Goal: Transaction & Acquisition: Purchase product/service

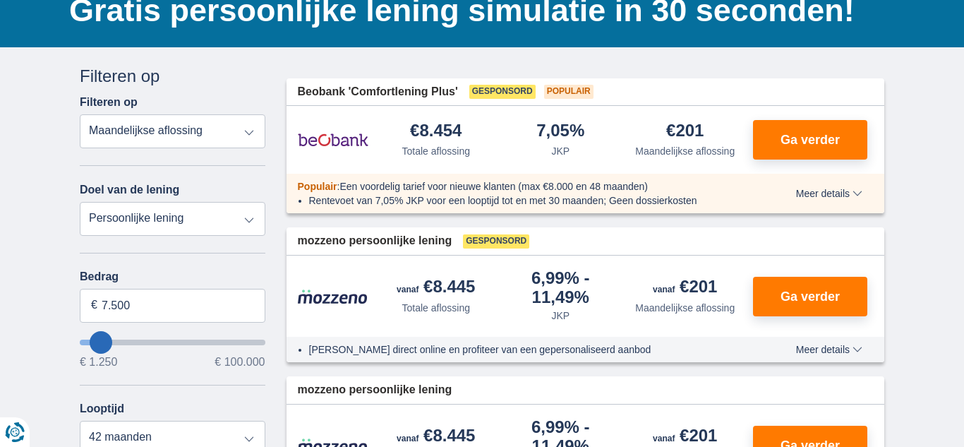
type input "17.250"
type input "17250"
select select "84"
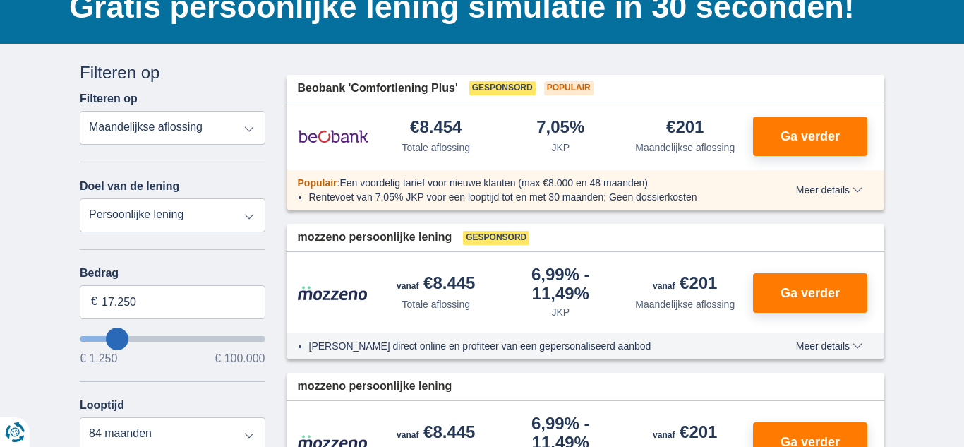
type input "17250"
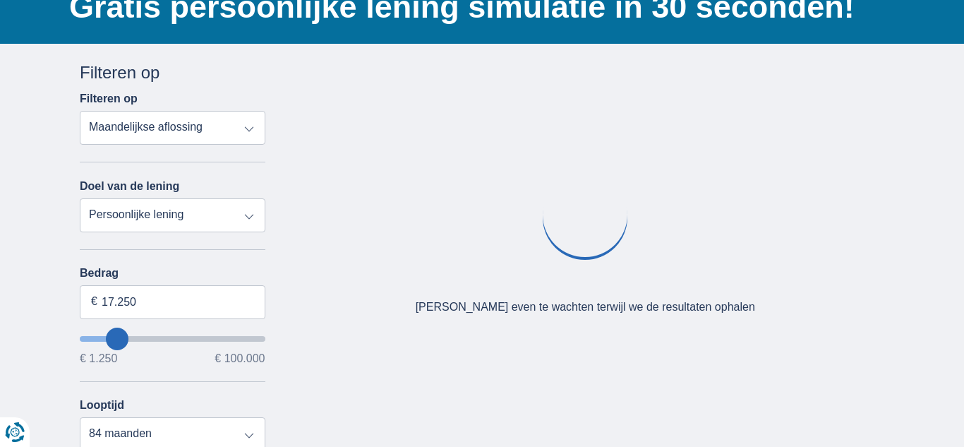
scroll to position [124, 0]
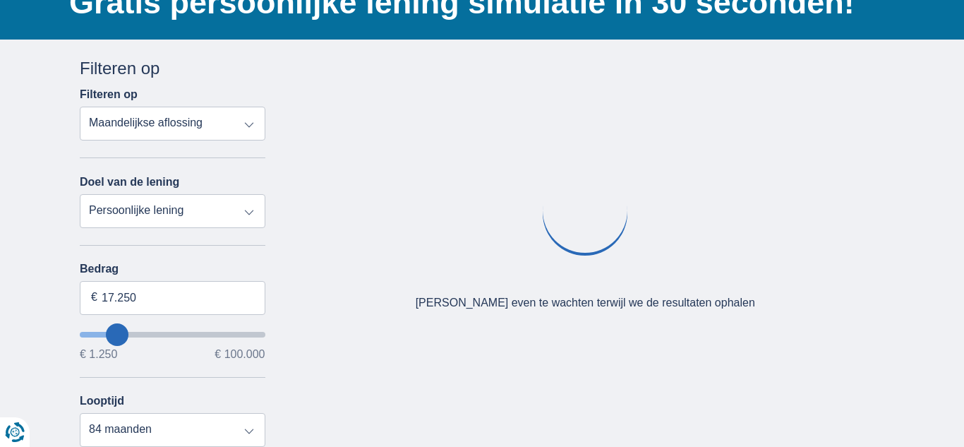
type input "20.250"
type input "20250"
type input "10.250"
type input "10250"
select select "60"
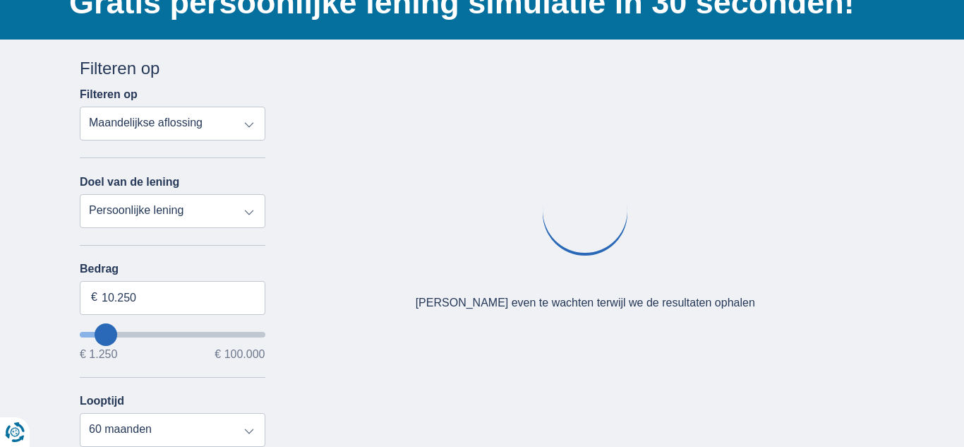
type input "7.250"
type input "7250"
select select "42"
type input "5.250"
type input "5250"
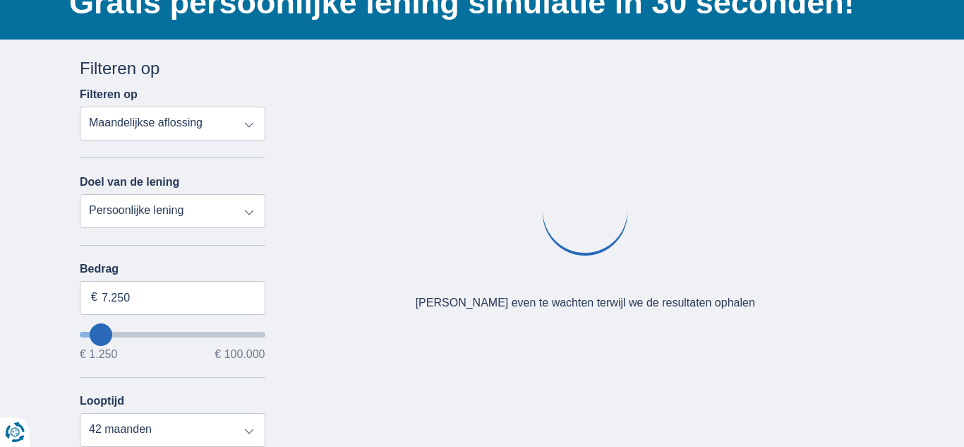
select select "36"
type input "2.250"
type input "2250"
select select "24"
type input "1.250"
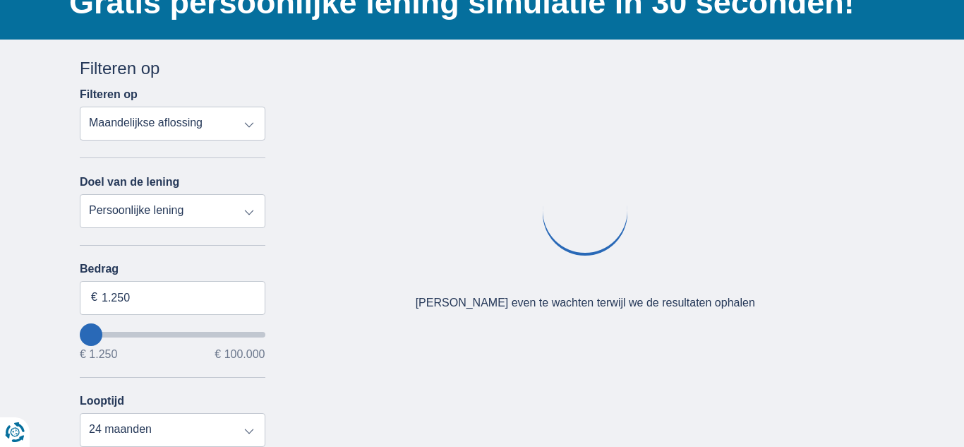
type input "1250"
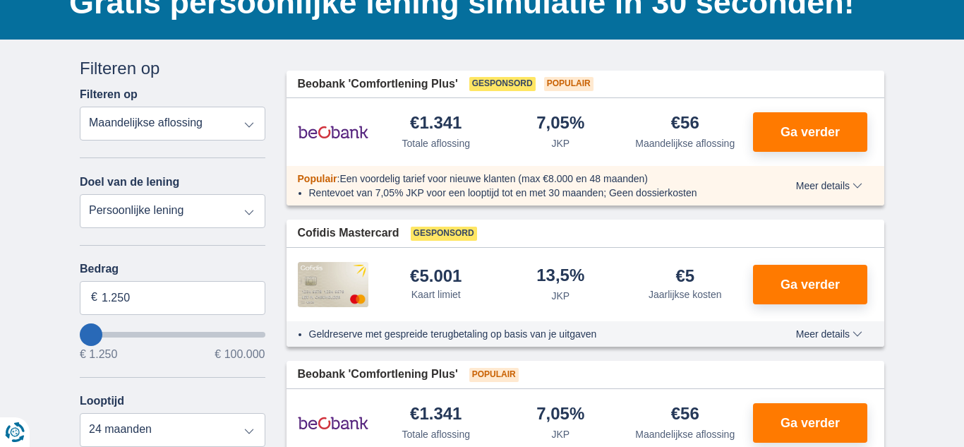
type input "3.250"
type input "3250"
type input "12.250"
type input "12250"
type input "13.250"
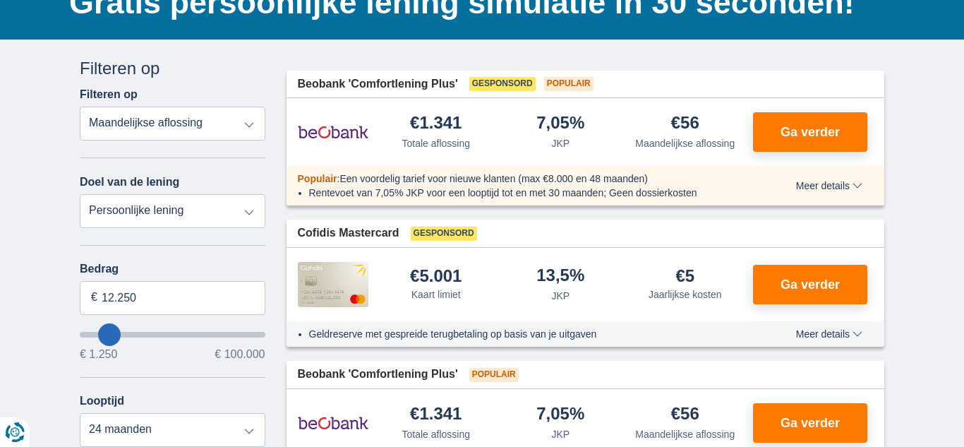
type input "13250"
type input "14.250"
type input "14250"
type input "15.250"
type input "15250"
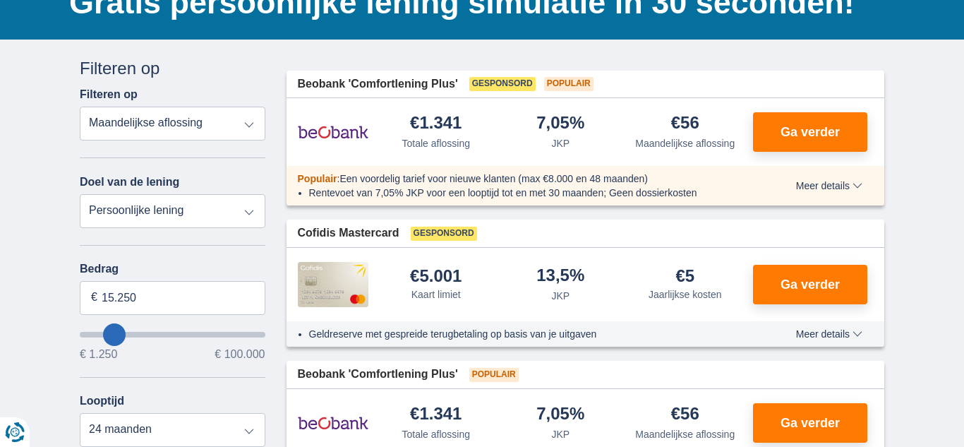
select select "84"
type input "16.250"
type input "16250"
type input "17.250"
type input "17250"
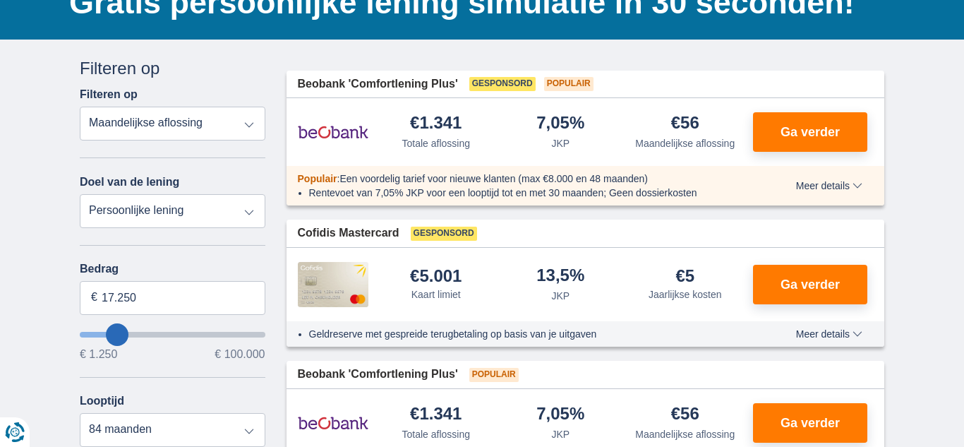
type input "18.250"
type input "18250"
type input "17.250"
type input "17250"
type input "16.250"
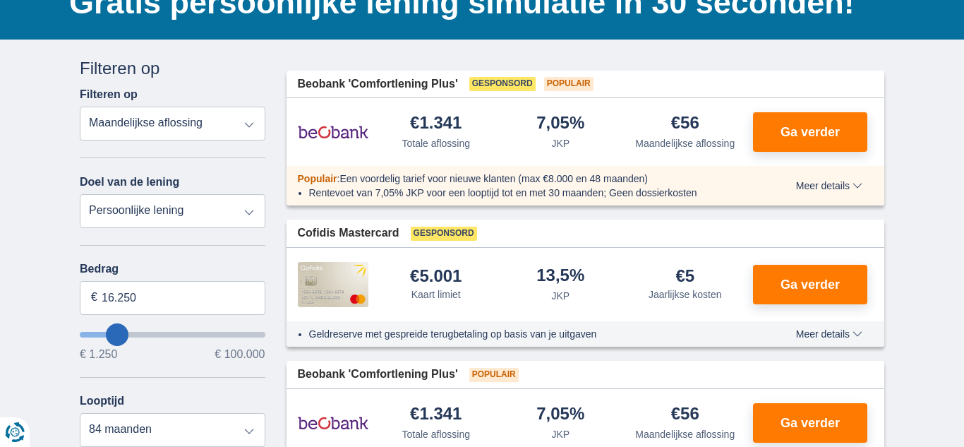
type input "16250"
type input "15.250"
type input "15250"
type input "14.250"
type input "14250"
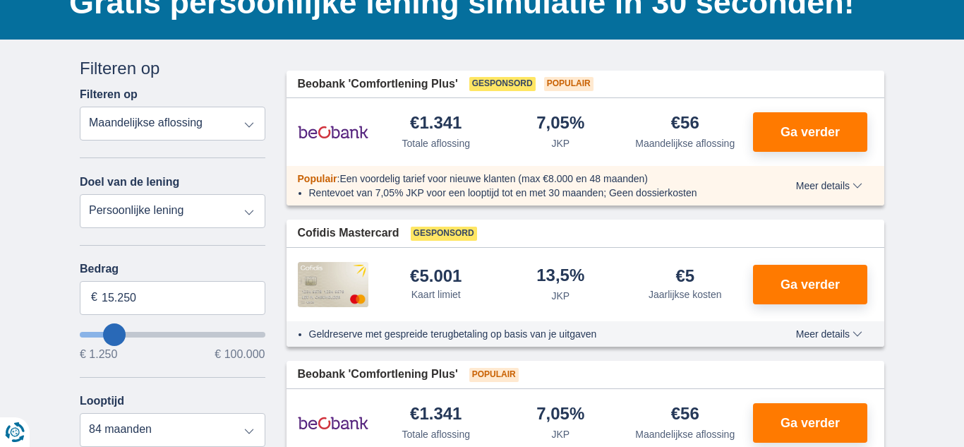
select select "60"
type input "13.250"
type input "13250"
type input "12.250"
type input "12250"
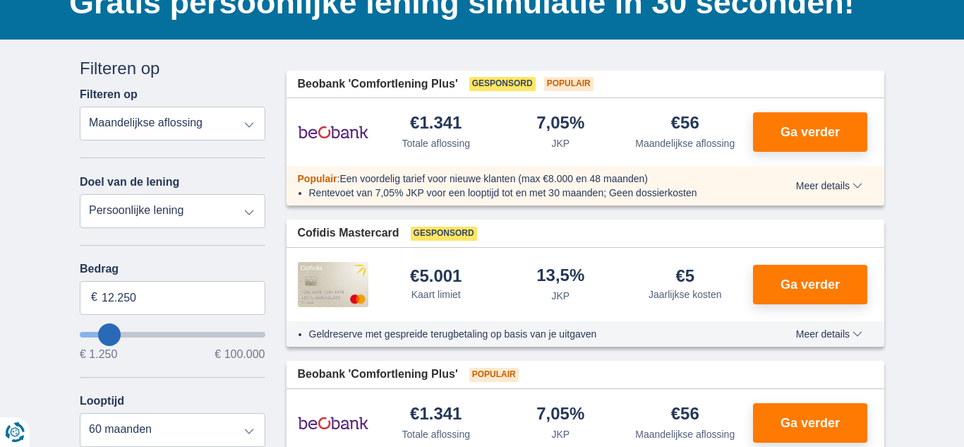
type input "11.250"
type input "11250"
type input "10.250"
type input "10250"
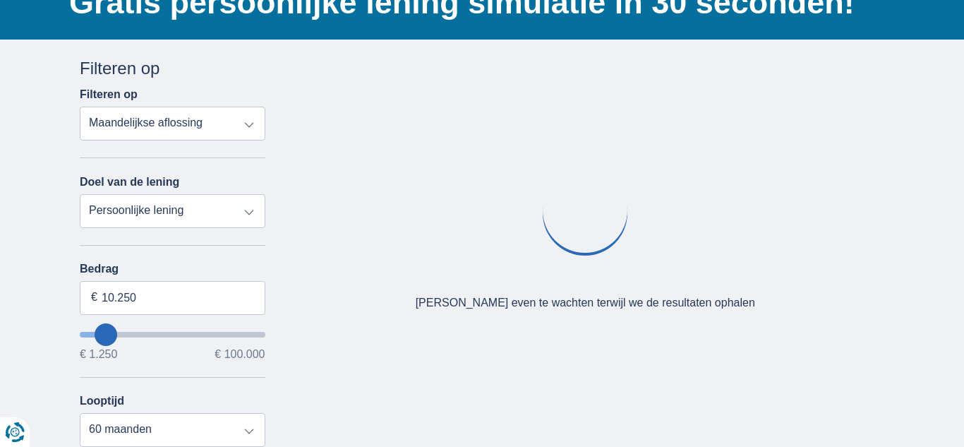
type input "9.250"
type input "9250"
select select "48"
type input "8.250"
type input "8250"
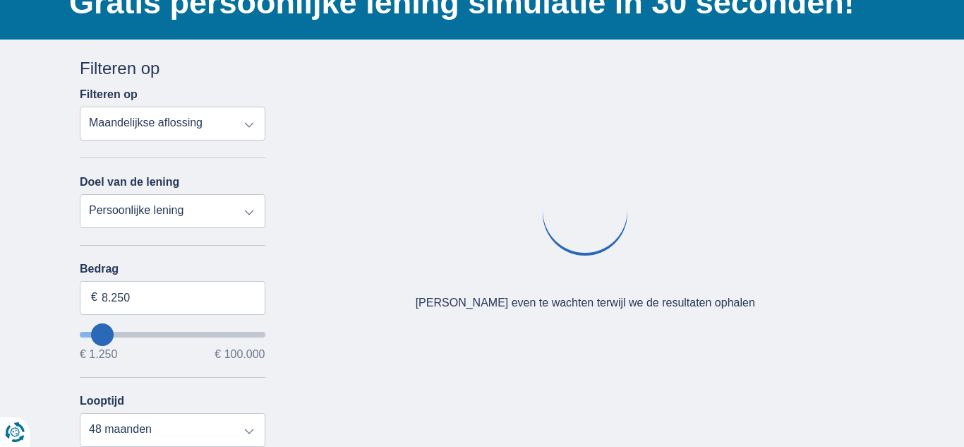
type input "7.250"
type input "7250"
select select "42"
type input "6.250"
type input "6250"
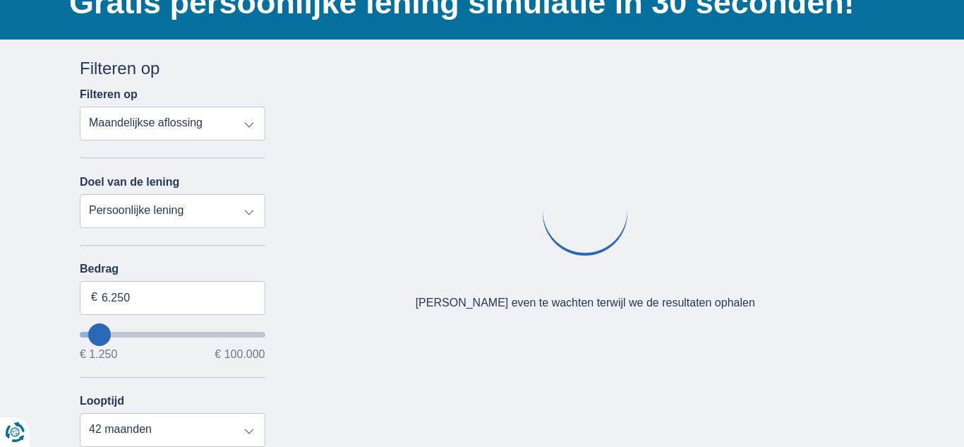
type input "5.250"
type input "5250"
select select "36"
type input "4.250"
type input "4250"
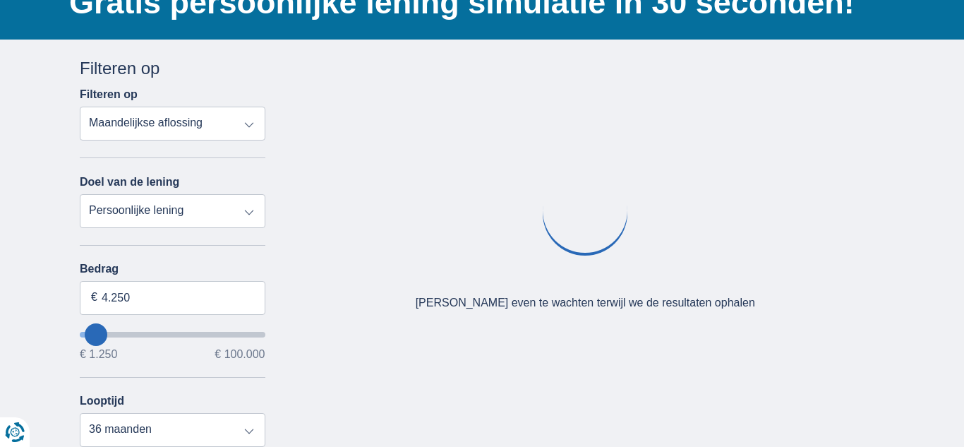
type input "3.250"
type input "3250"
select select "30"
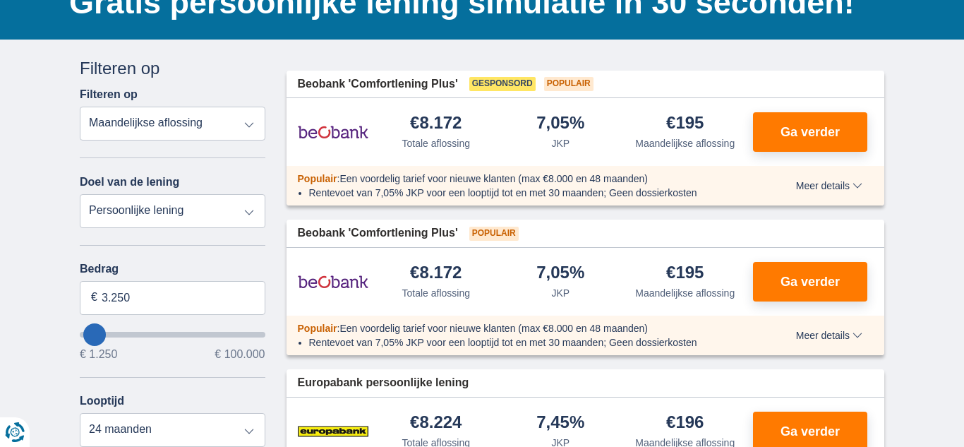
type input "1.250"
type input "1250"
select select "24"
type input "2.250"
type input "2250"
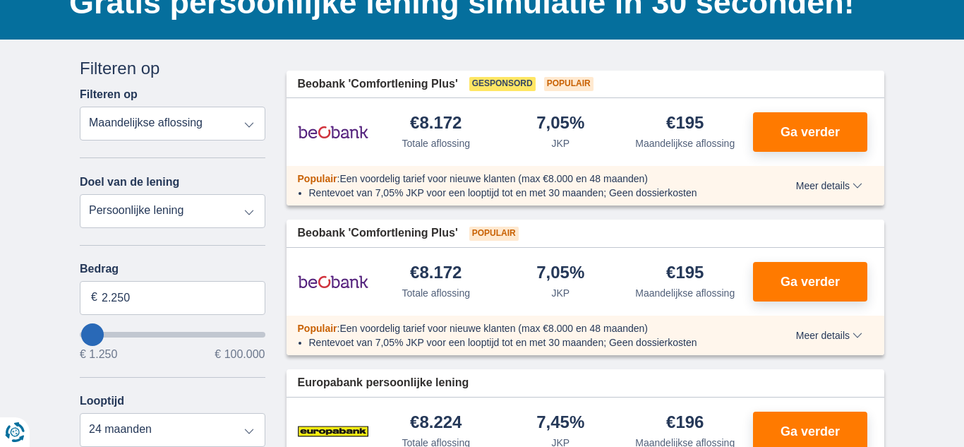
type input "3.250"
type input "3250"
select select "30"
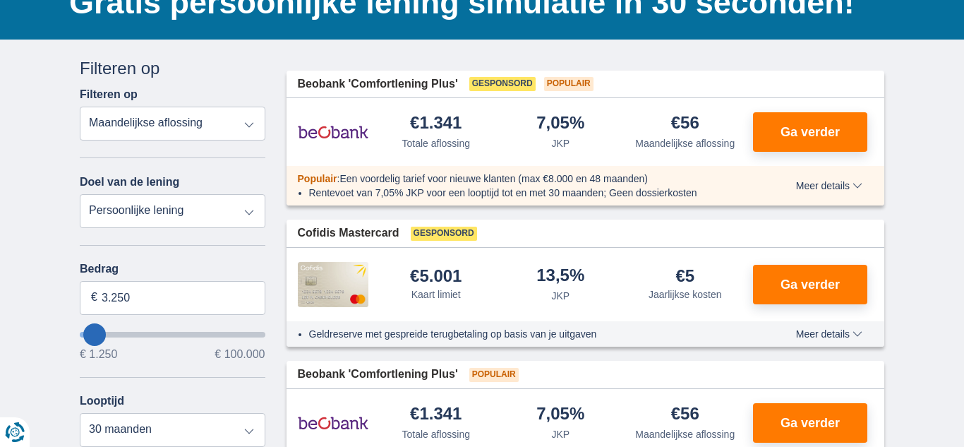
type input "2.250"
type input "2250"
select select "24"
type input "3.250"
type input "3250"
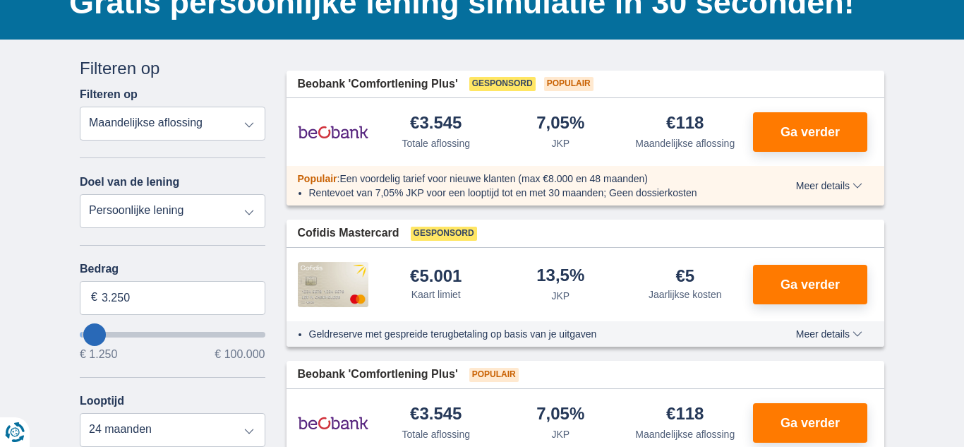
select select "30"
type input "2.250"
type input "2250"
select select "24"
type input "1.250"
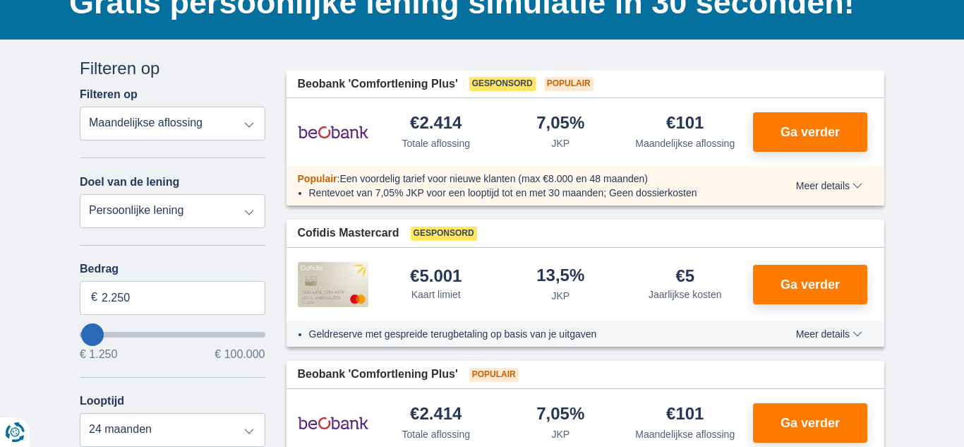
type input "1250"
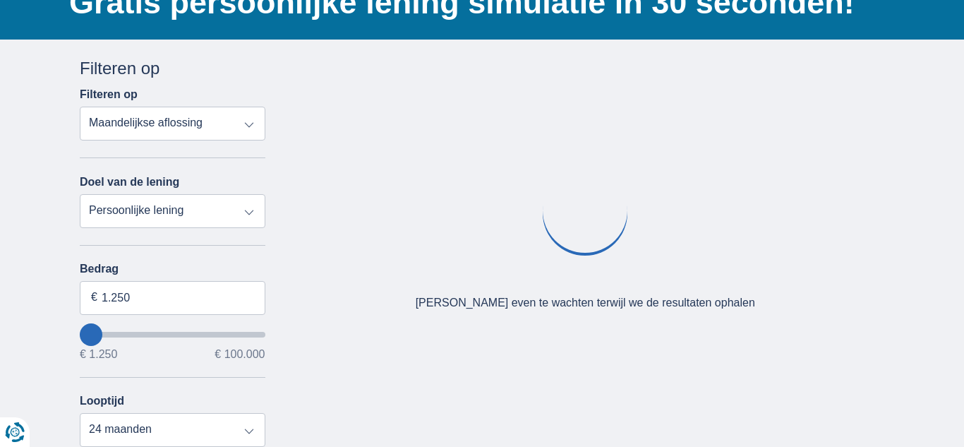
type input "2.250"
type input "2250"
type input "3.250"
type input "3250"
select select "30"
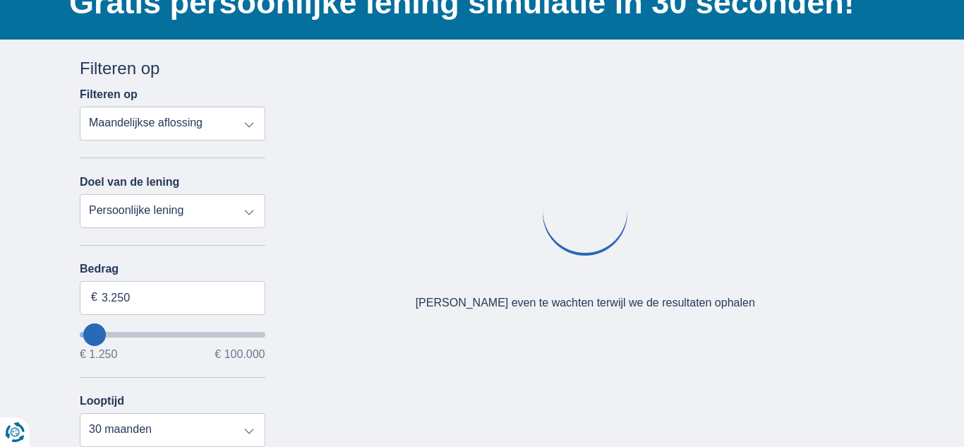
type input "3250"
type input "5.250"
type input "5250"
select select "36"
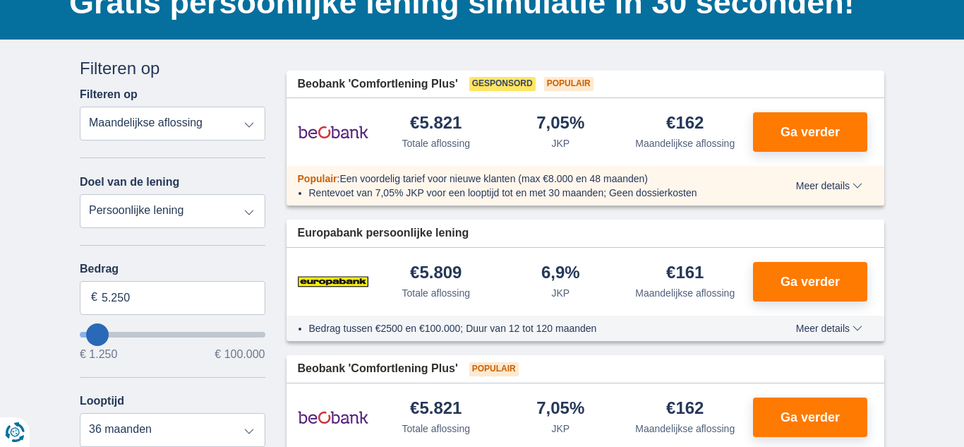
type input "4.250"
type input "4250"
type input "1.250"
type input "1250"
select select "24"
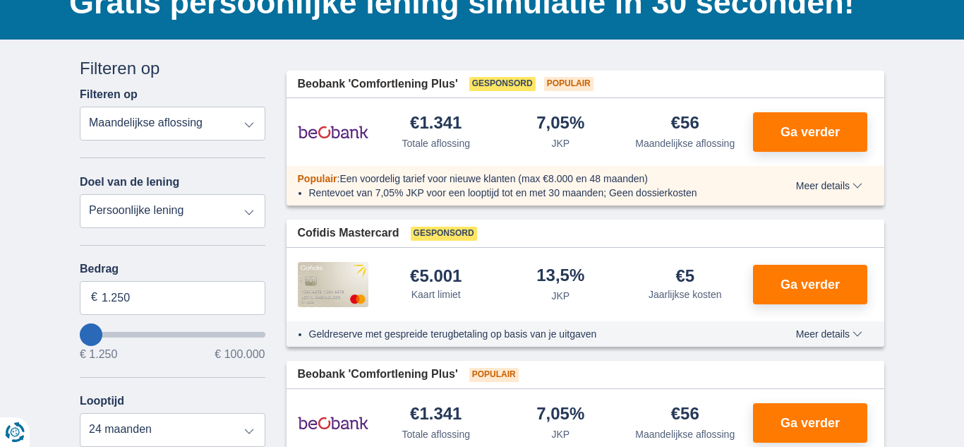
type input "2250"
type input "2.250"
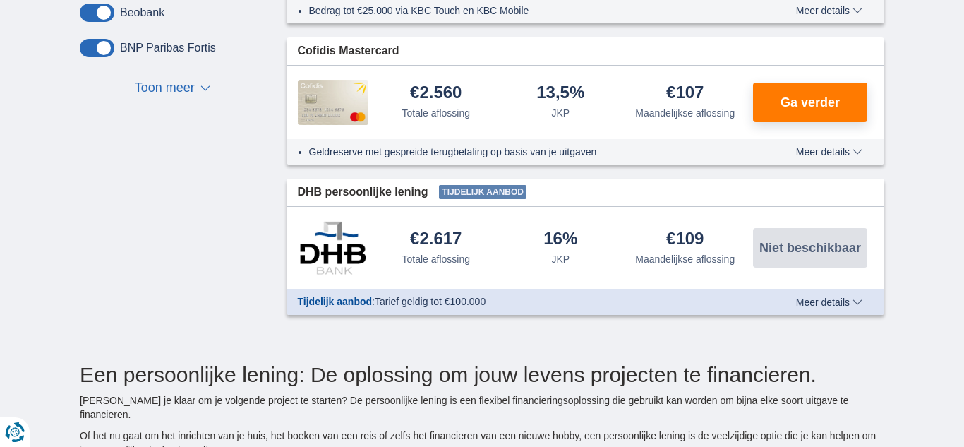
scroll to position [728, 0]
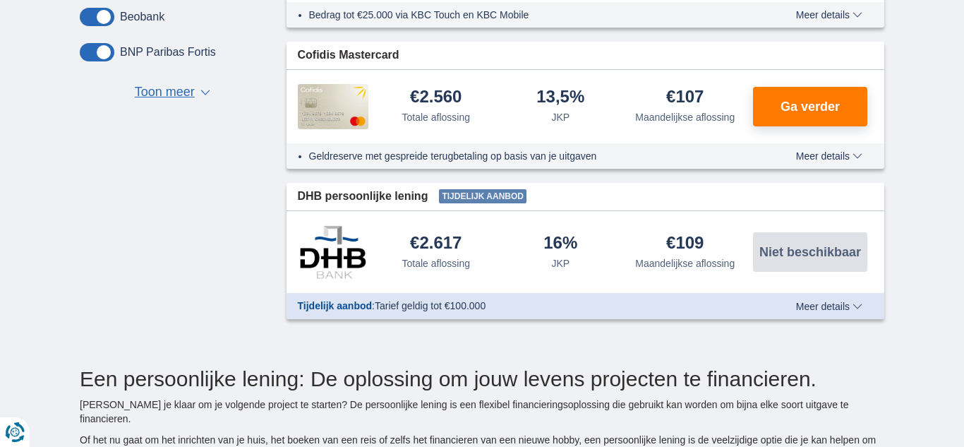
click at [847, 303] on span "Meer details" at bounding box center [829, 306] width 66 height 10
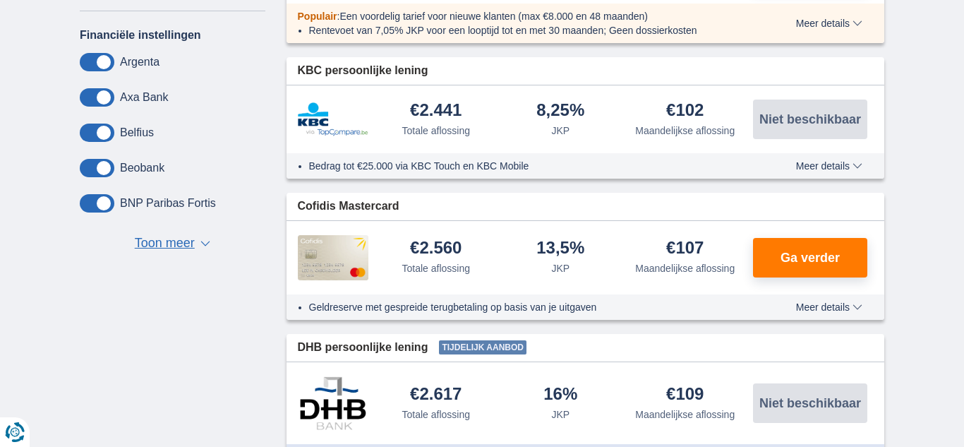
scroll to position [574, 0]
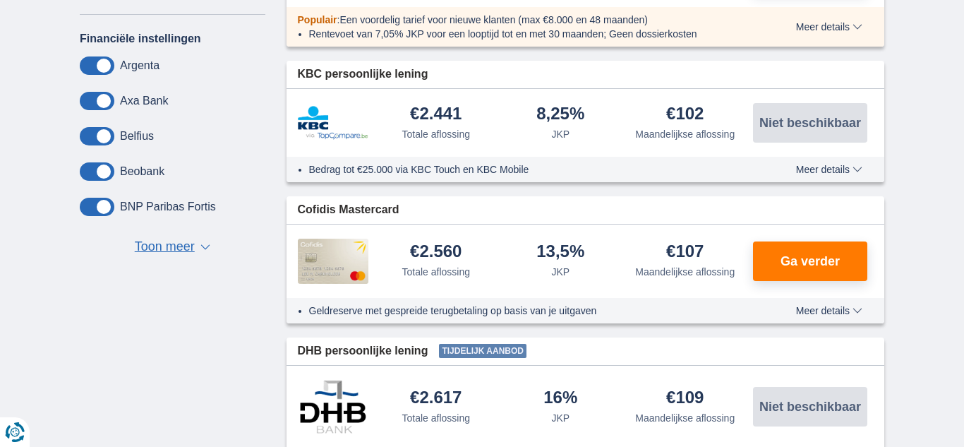
click at [187, 253] on span "Toon meer" at bounding box center [165, 247] width 60 height 18
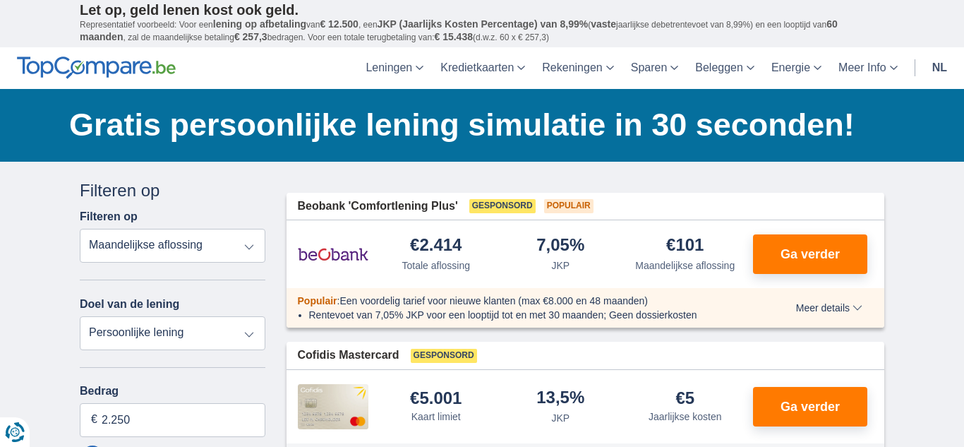
scroll to position [0, 0]
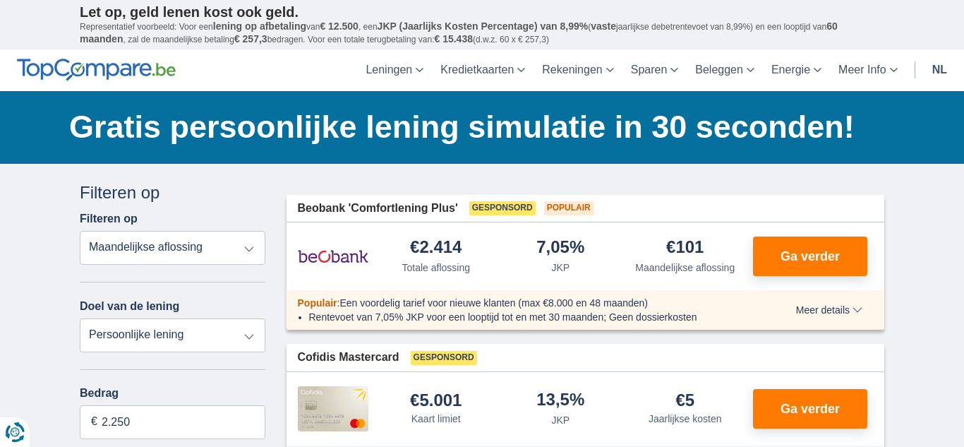
click at [234, 244] on select "Totale aflossing JKP Maandelijkse aflossing" at bounding box center [173, 248] width 186 height 34
click at [80, 231] on select "Totale aflossing JKP Maandelijkse aflossing" at bounding box center [173, 248] width 186 height 34
click at [242, 345] on select "Persoonlijke lening Auto Moto / fiets Mobilhome / caravan Renovatie Energie Sch…" at bounding box center [173, 335] width 186 height 34
click at [80, 318] on select "Persoonlijke lening Auto Moto / fiets Mobilhome / caravan Renovatie Energie Sch…" at bounding box center [173, 335] width 186 height 34
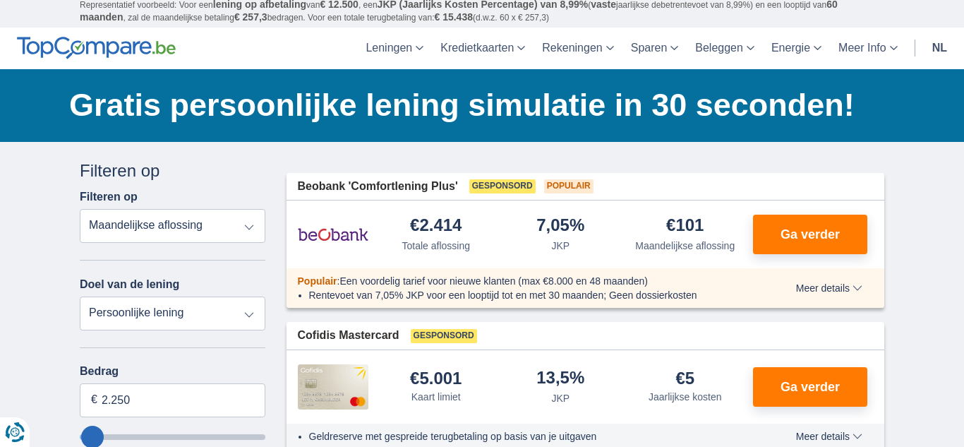
scroll to position [44, 0]
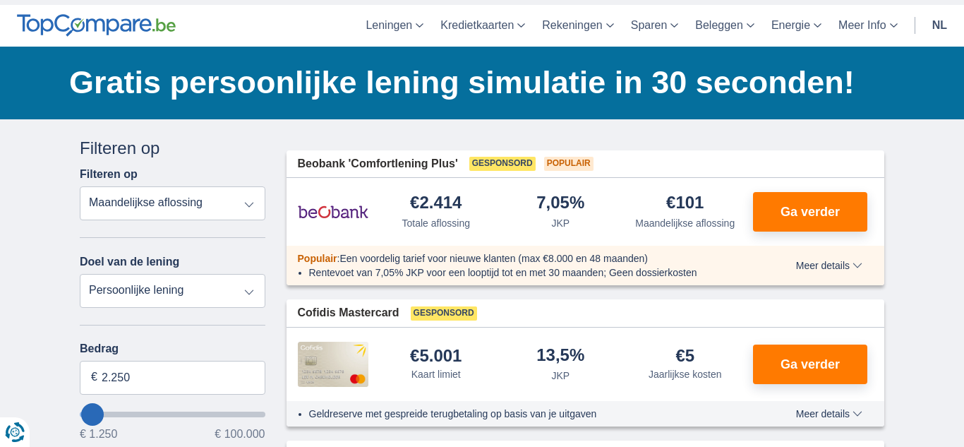
click at [248, 293] on select "Persoonlijke lening Auto Moto / fiets Mobilhome / caravan Renovatie Energie Sch…" at bounding box center [173, 291] width 186 height 34
select select "caravan"
click at [80, 274] on select "Persoonlijke lening Auto Moto / fiets Mobilhome / caravan Renovatie Energie Sch…" at bounding box center [173, 291] width 186 height 34
type input "15.000"
type input "15250"
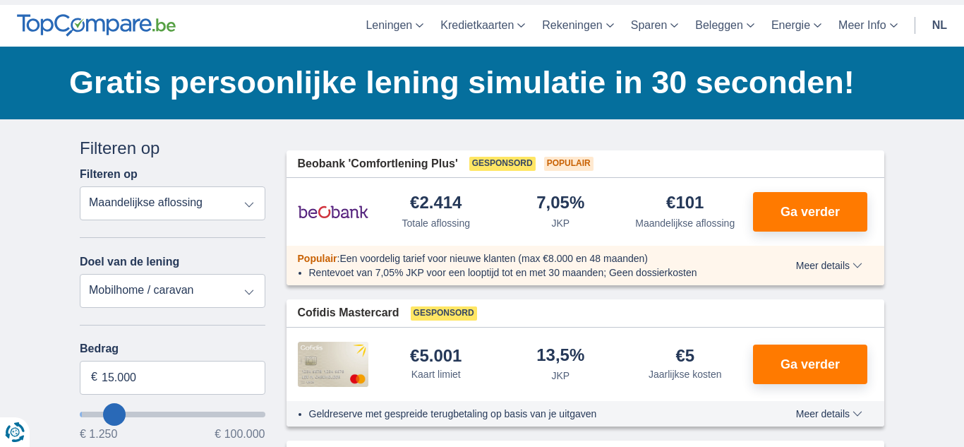
select select "60"
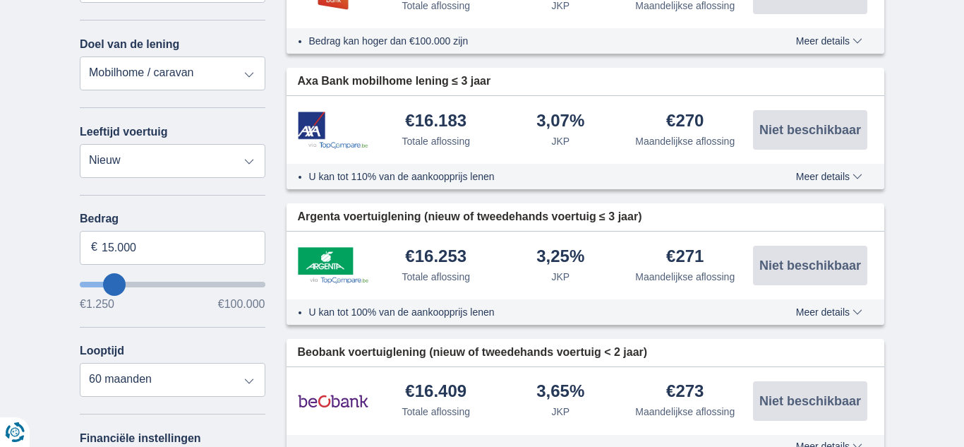
scroll to position [0, 0]
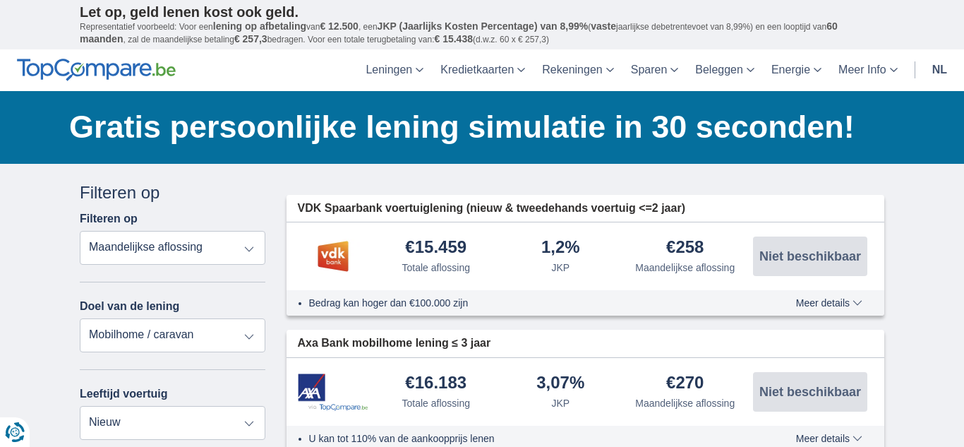
click at [241, 330] on select "Persoonlijke lening Auto Moto / fiets Mobilhome / caravan Renovatie Energie Sch…" at bounding box center [173, 335] width 186 height 34
select select "holiday"
click at [80, 318] on select "Persoonlijke lening Auto Moto / fiets Mobilhome / caravan Renovatie Energie Sch…" at bounding box center [173, 335] width 186 height 34
type input "7.500"
type input "7250"
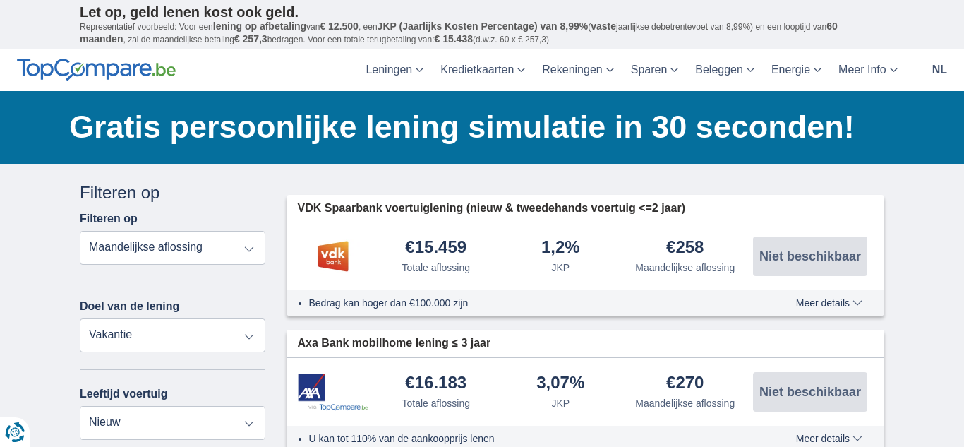
select select "42"
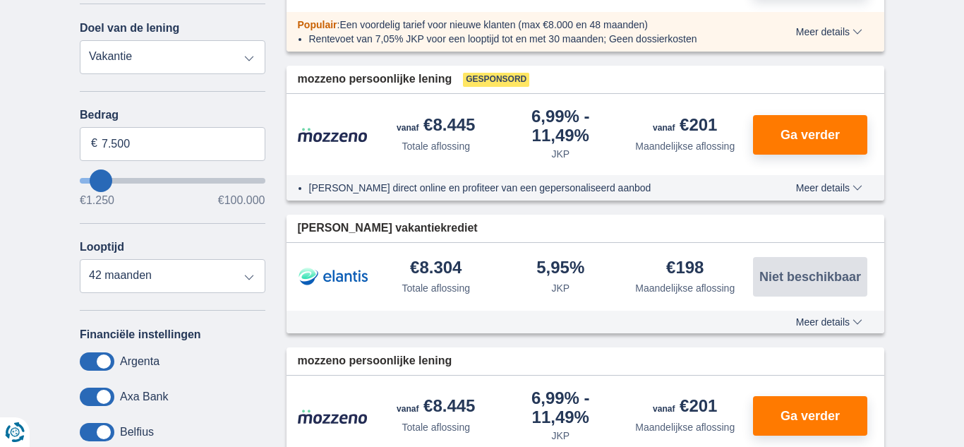
scroll to position [256, 0]
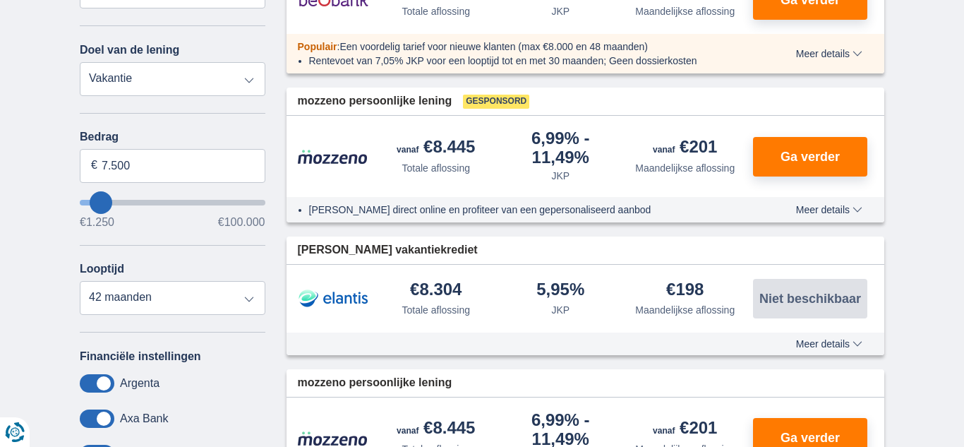
type input "12.250"
type input "12250"
select select "60"
type input "10.250"
type input "10250"
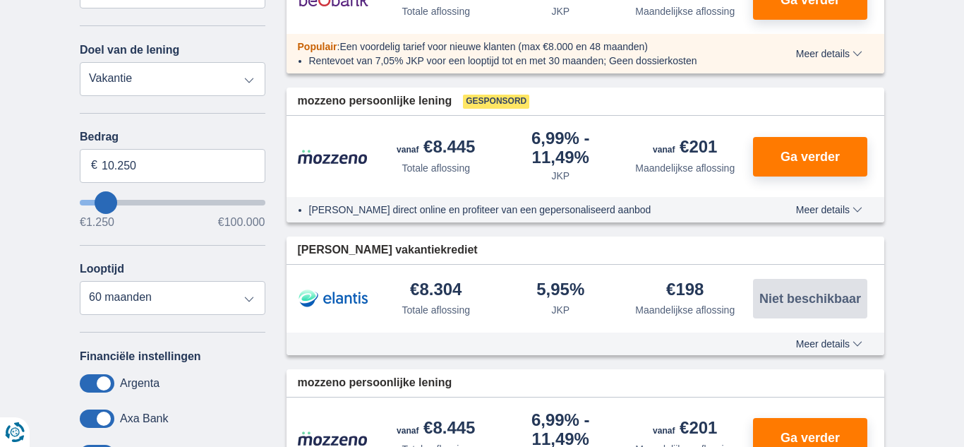
type input "9.250"
type input "9250"
select select "48"
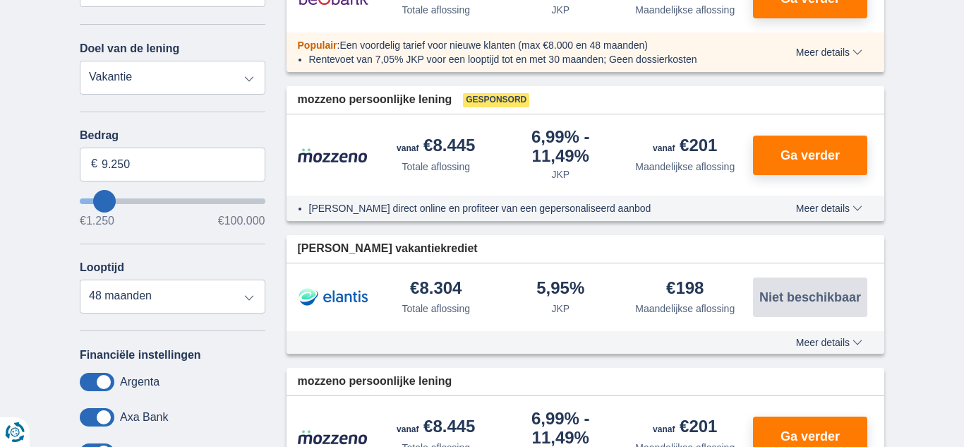
type input "1.250"
type input "1250"
select select "24"
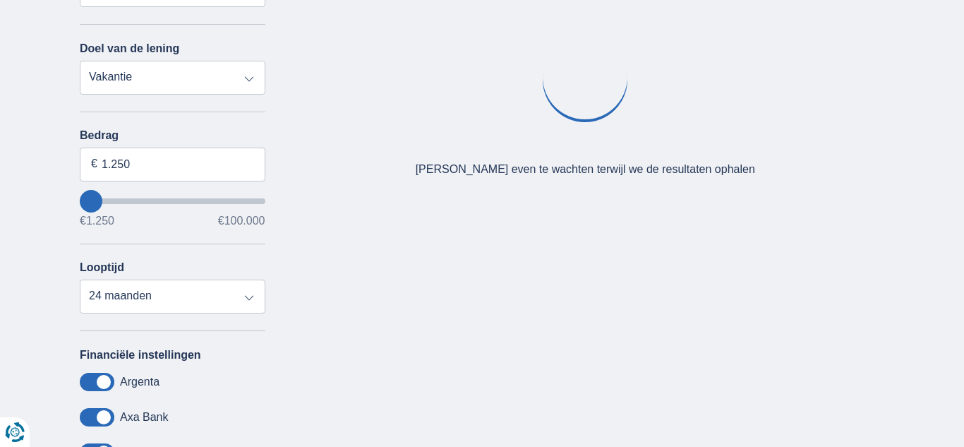
type input "1250"
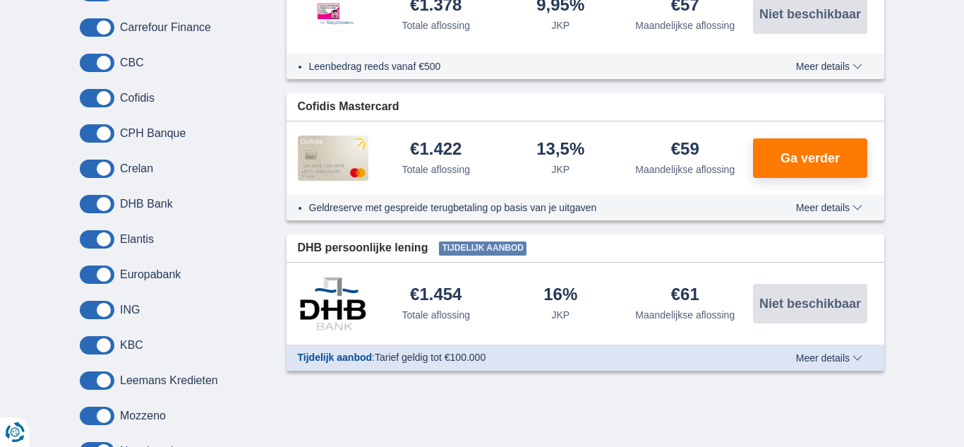
scroll to position [840, 0]
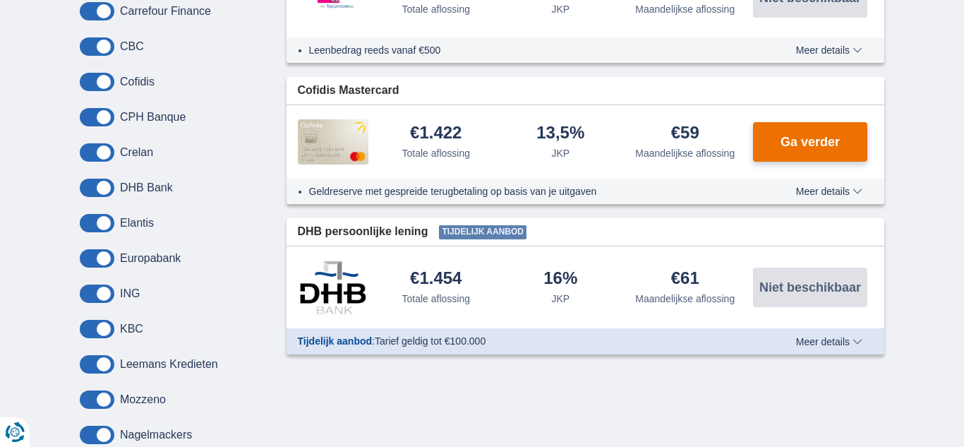
click at [830, 133] on button "Ga verder" at bounding box center [810, 142] width 114 height 40
